Goal: Learn about a topic

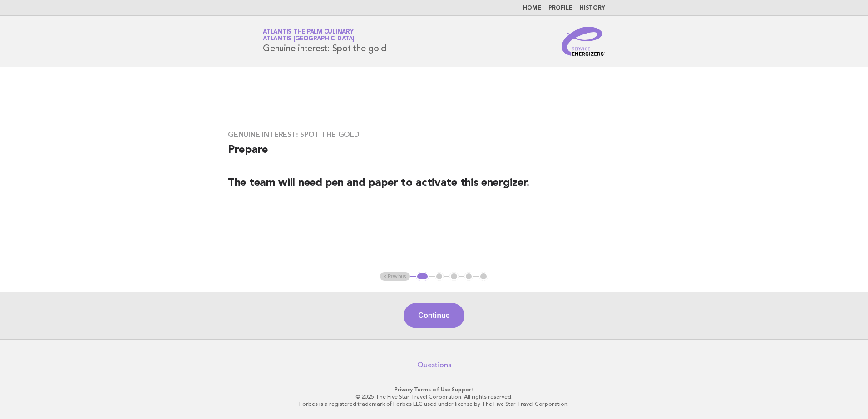
click at [531, 5] on li "Home" at bounding box center [532, 8] width 18 height 7
click at [534, 9] on link "Home" at bounding box center [532, 7] width 18 height 5
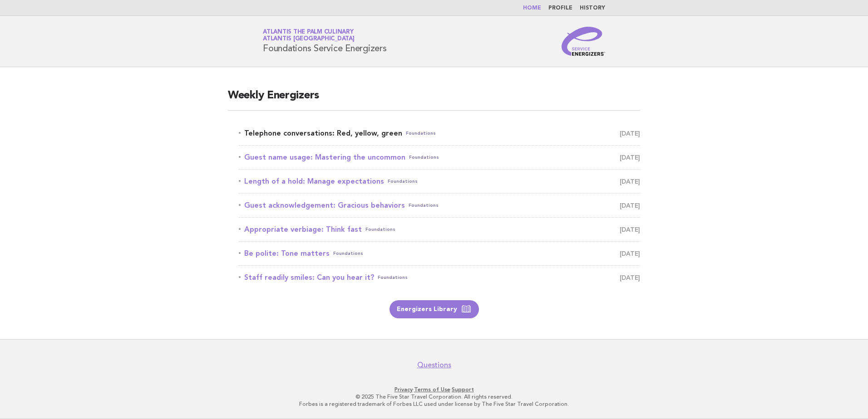
click at [281, 132] on link "Telephone conversations: Red, yellow, green Foundations September 15" at bounding box center [439, 133] width 401 height 13
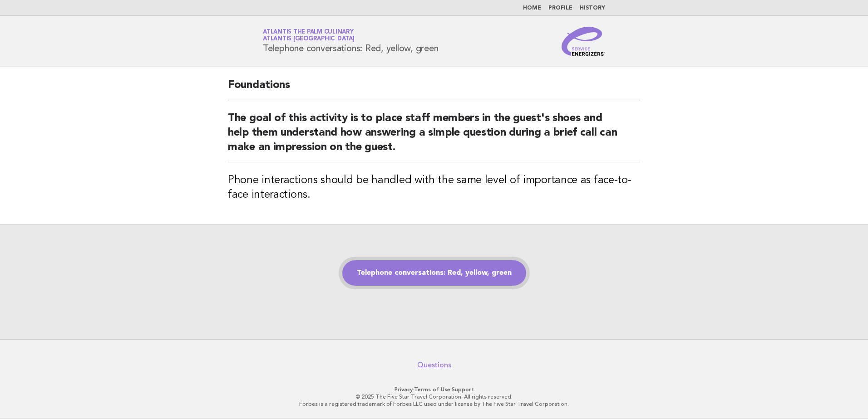
click at [407, 269] on link "Telephone conversations: Red, yellow, green" at bounding box center [434, 272] width 184 height 25
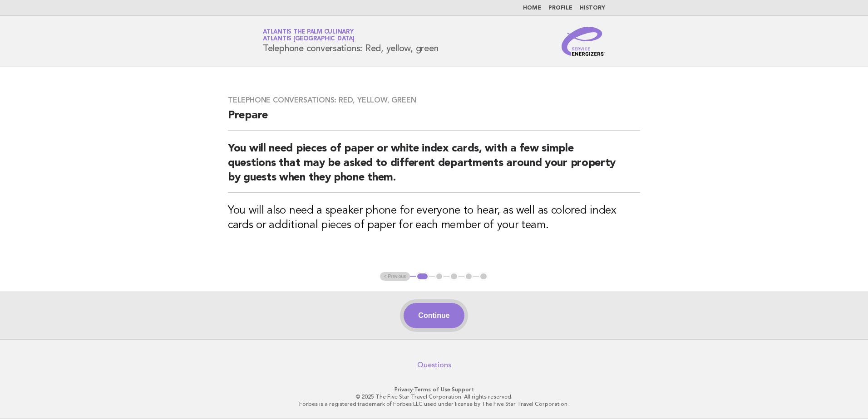
click at [431, 321] on button "Continue" at bounding box center [433, 315] width 60 height 25
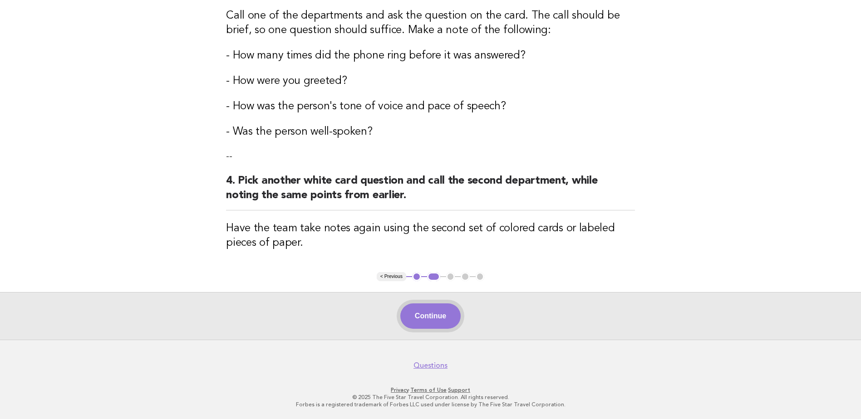
click at [407, 312] on button "Continue" at bounding box center [430, 316] width 60 height 25
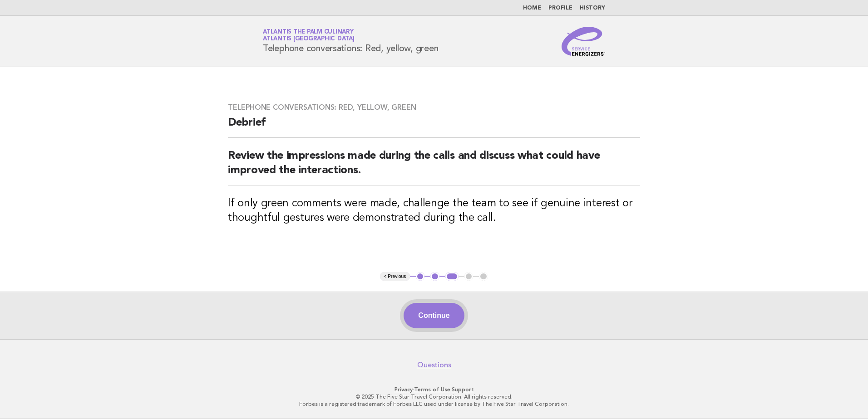
click at [456, 313] on button "Continue" at bounding box center [433, 315] width 60 height 25
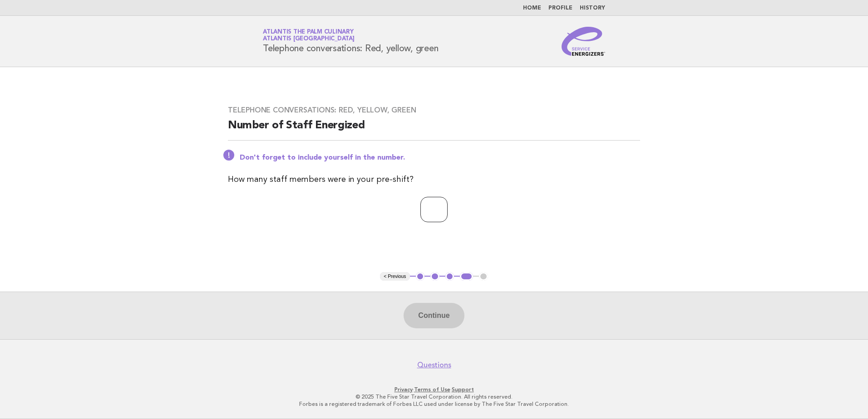
click at [421, 209] on input "number" at bounding box center [433, 209] width 27 height 25
type input "**"
click at [426, 312] on button "Continue" at bounding box center [433, 315] width 60 height 25
